Goal: Browse casually

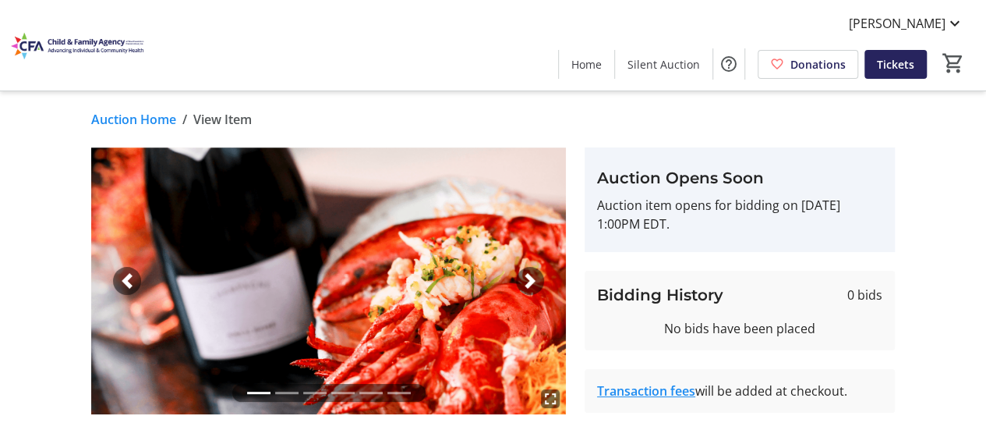
click at [530, 278] on span "button" at bounding box center [530, 281] width 16 height 16
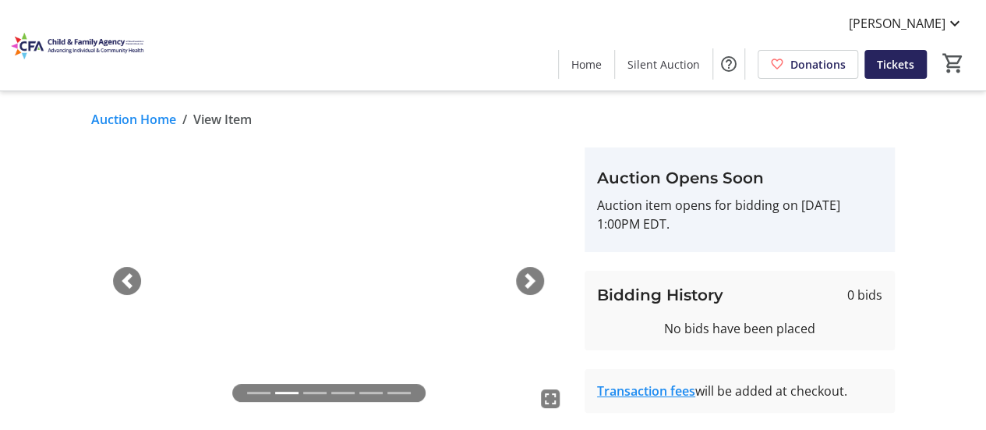
scroll to position [72, 0]
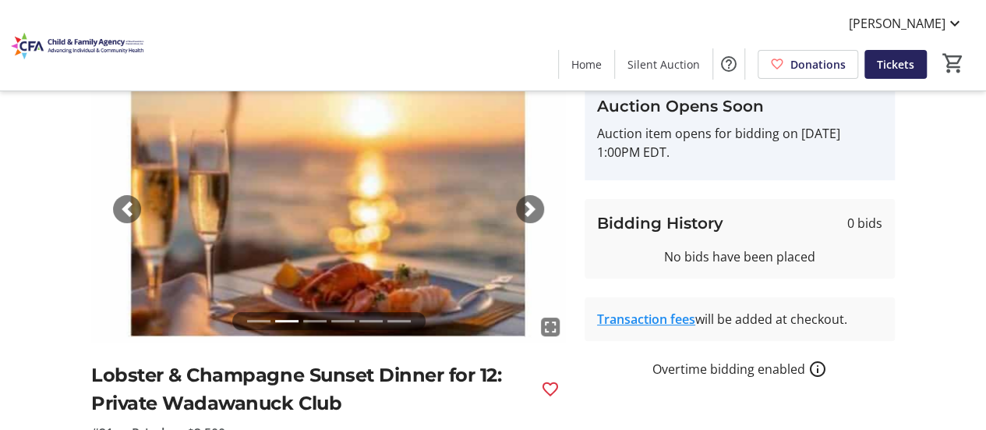
click at [521, 212] on div "Next" at bounding box center [530, 209] width 28 height 28
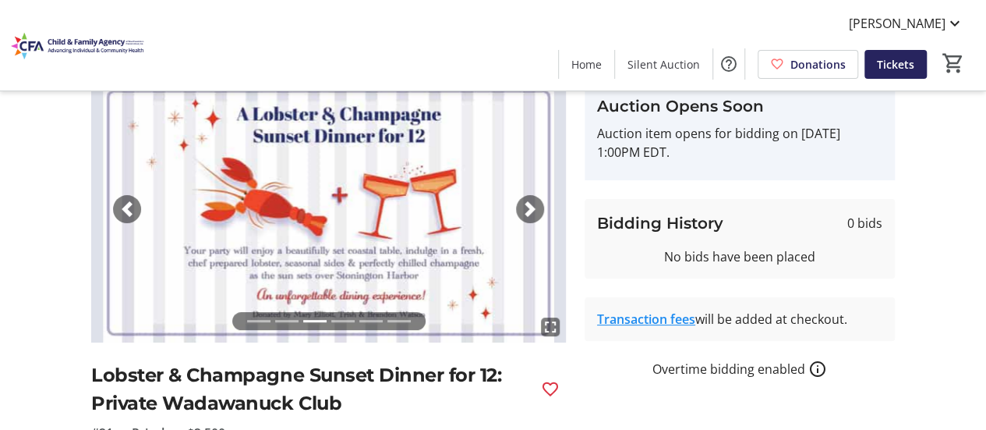
click at [521, 212] on div "Next" at bounding box center [530, 209] width 28 height 28
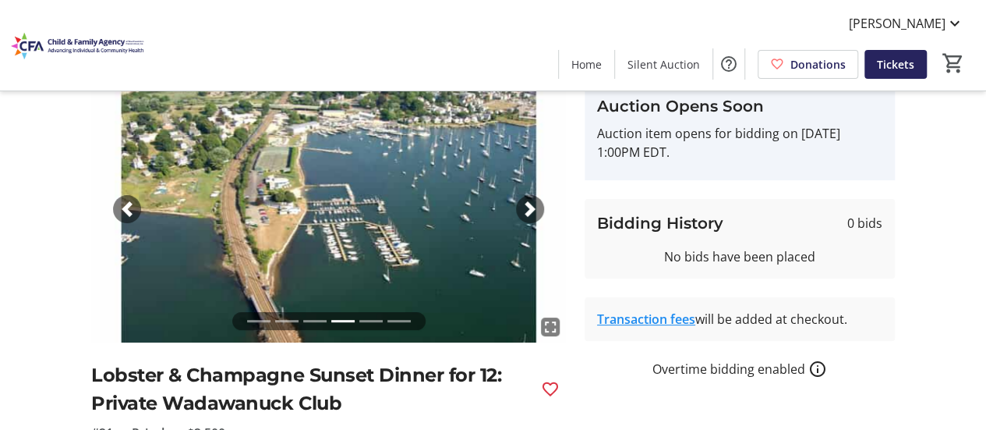
click at [521, 212] on div "Next" at bounding box center [530, 209] width 28 height 28
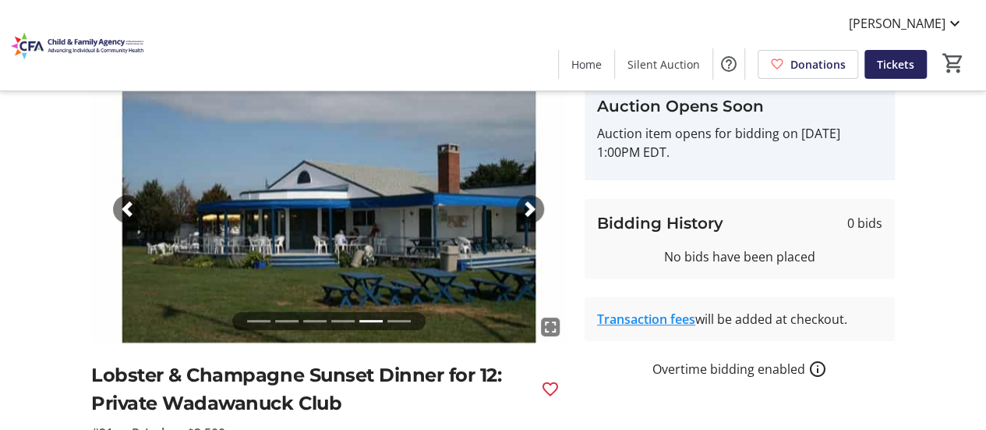
click at [521, 212] on div "Next" at bounding box center [530, 209] width 28 height 28
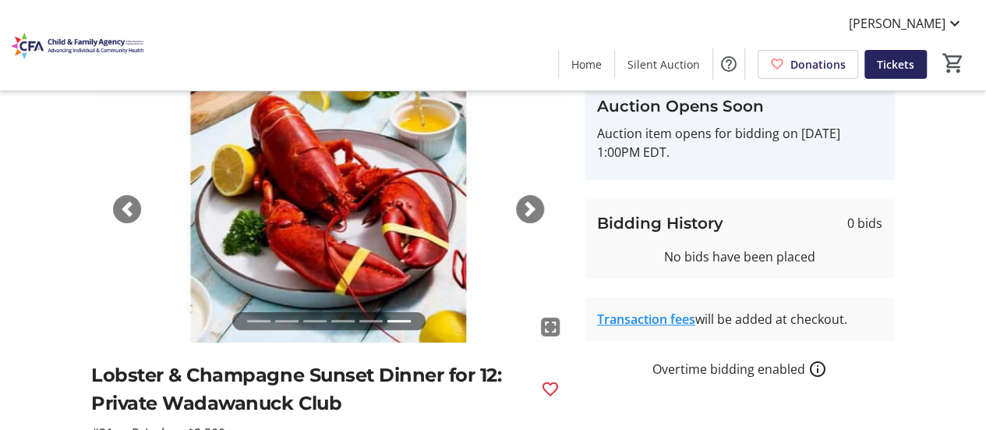
click at [521, 212] on div "Next" at bounding box center [530, 209] width 28 height 28
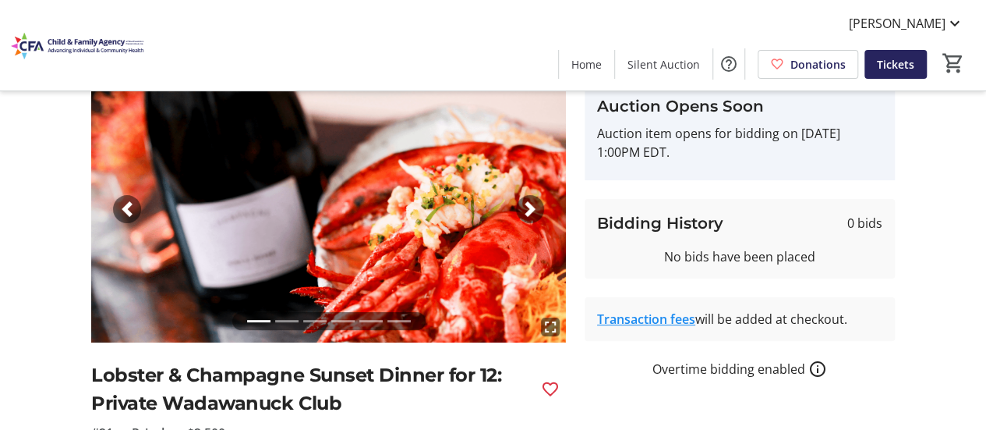
click at [521, 212] on div "Next" at bounding box center [530, 209] width 28 height 28
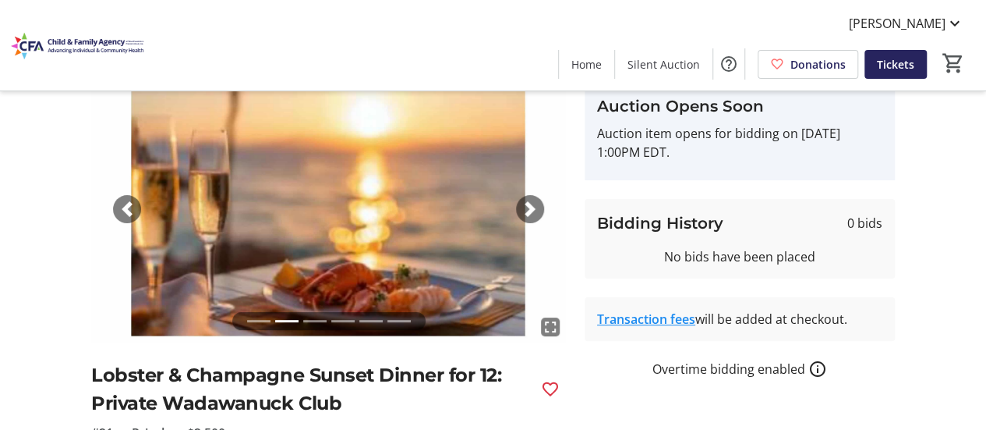
click at [521, 212] on div "Next" at bounding box center [530, 209] width 28 height 28
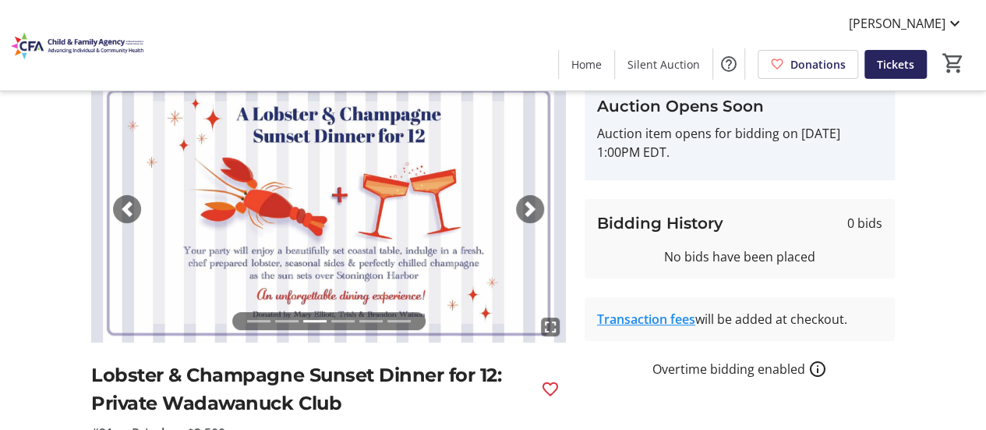
click at [521, 212] on div "Next" at bounding box center [530, 209] width 28 height 28
